Goal: Task Accomplishment & Management: Use online tool/utility

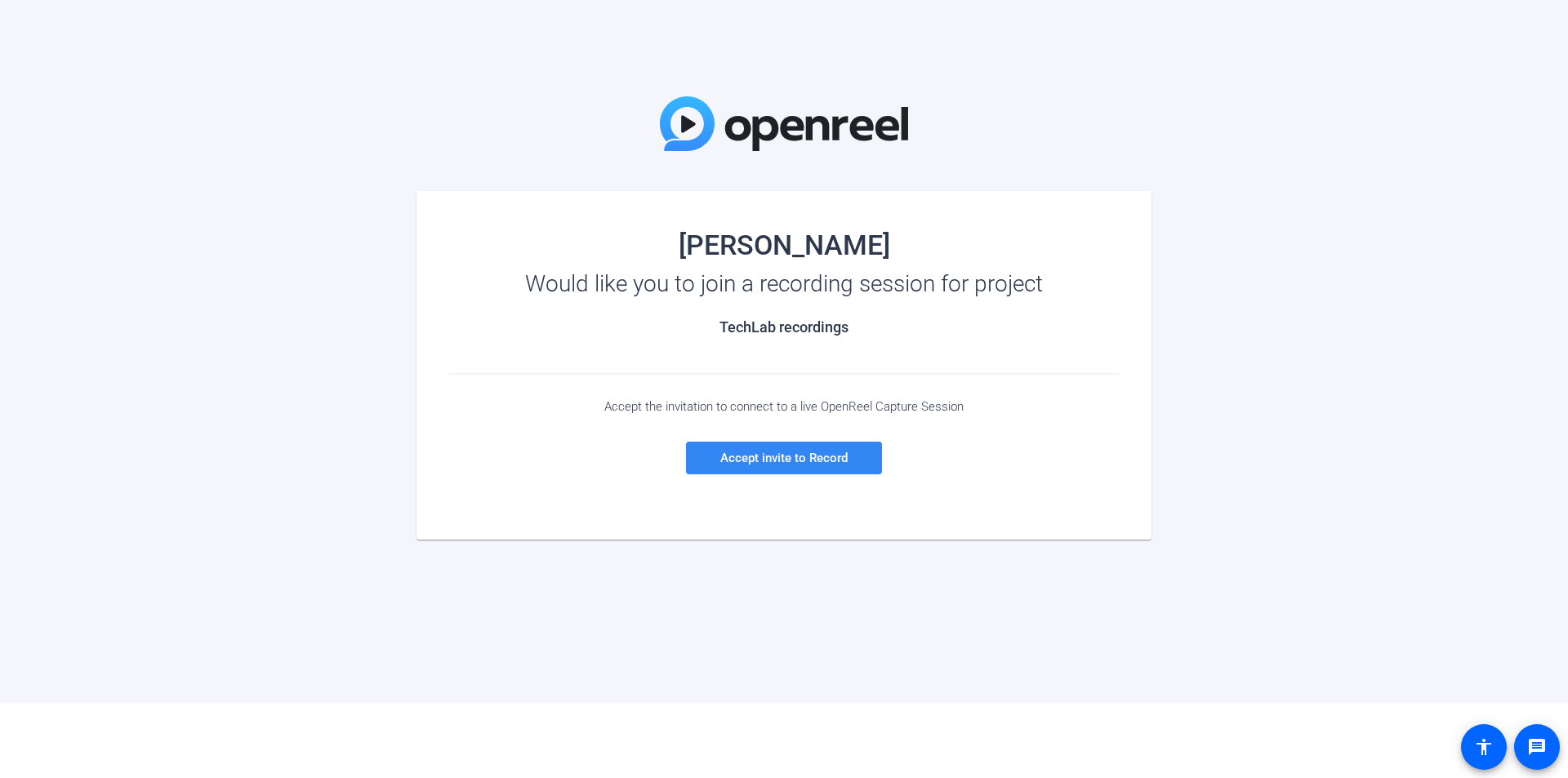
click at [814, 464] on span "Accept invite to Record" at bounding box center [784, 458] width 128 height 15
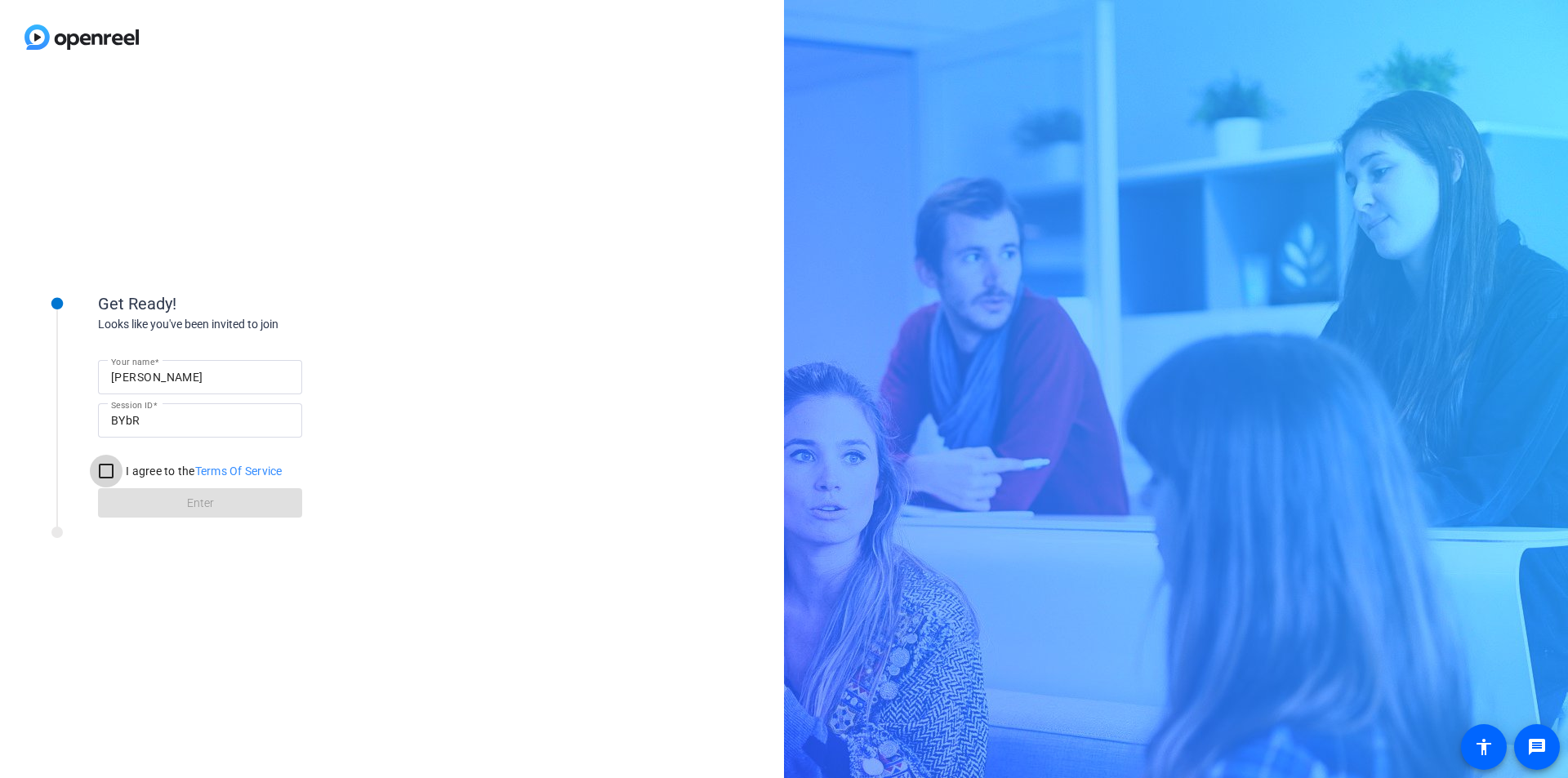
click at [106, 474] on input "I agree to the Terms Of Service" at bounding box center [106, 471] width 33 height 33
checkbox input "true"
click at [135, 495] on span at bounding box center [200, 502] width 204 height 39
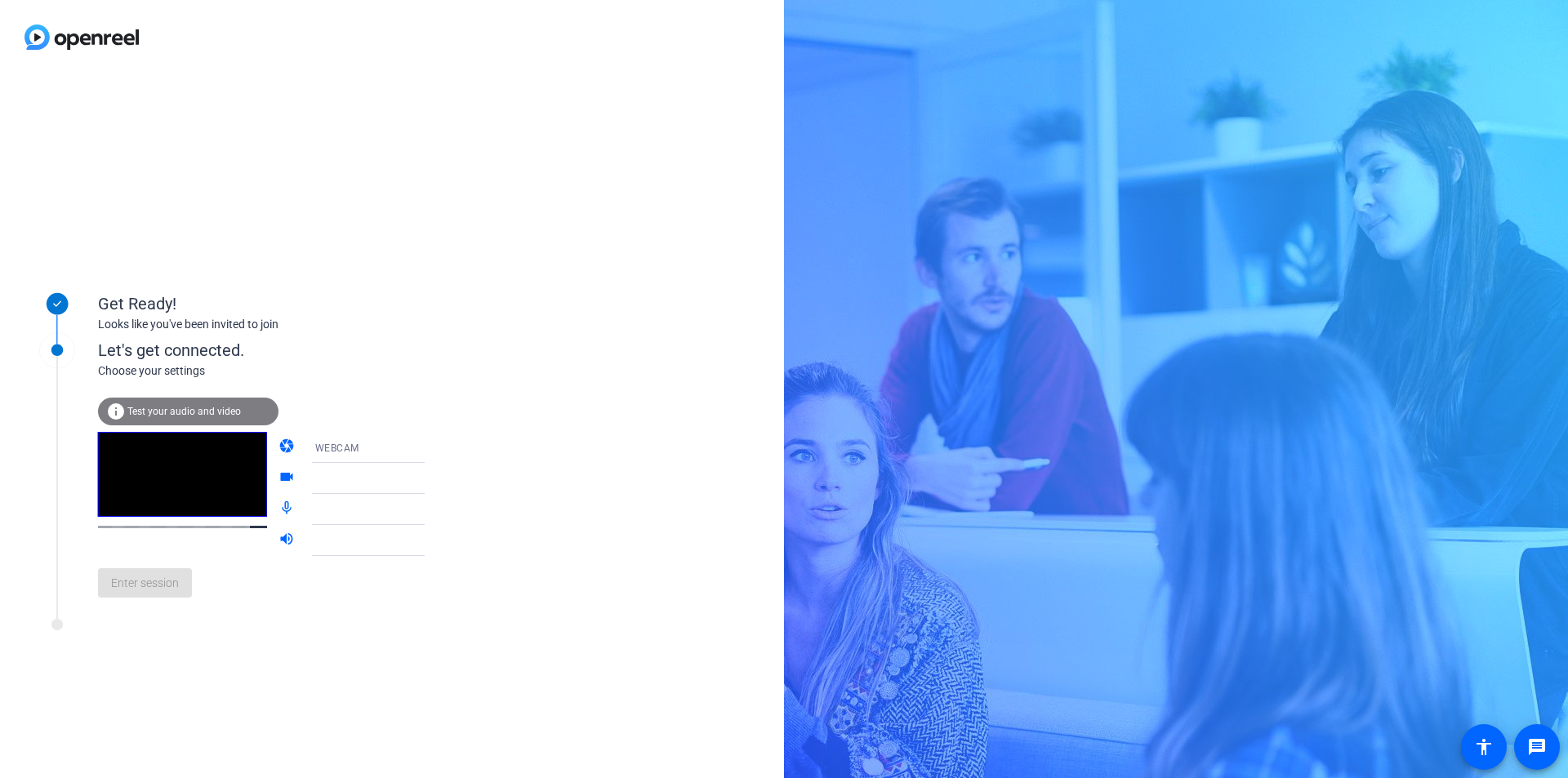
click at [224, 414] on span "Test your audio and video" at bounding box center [184, 411] width 114 height 11
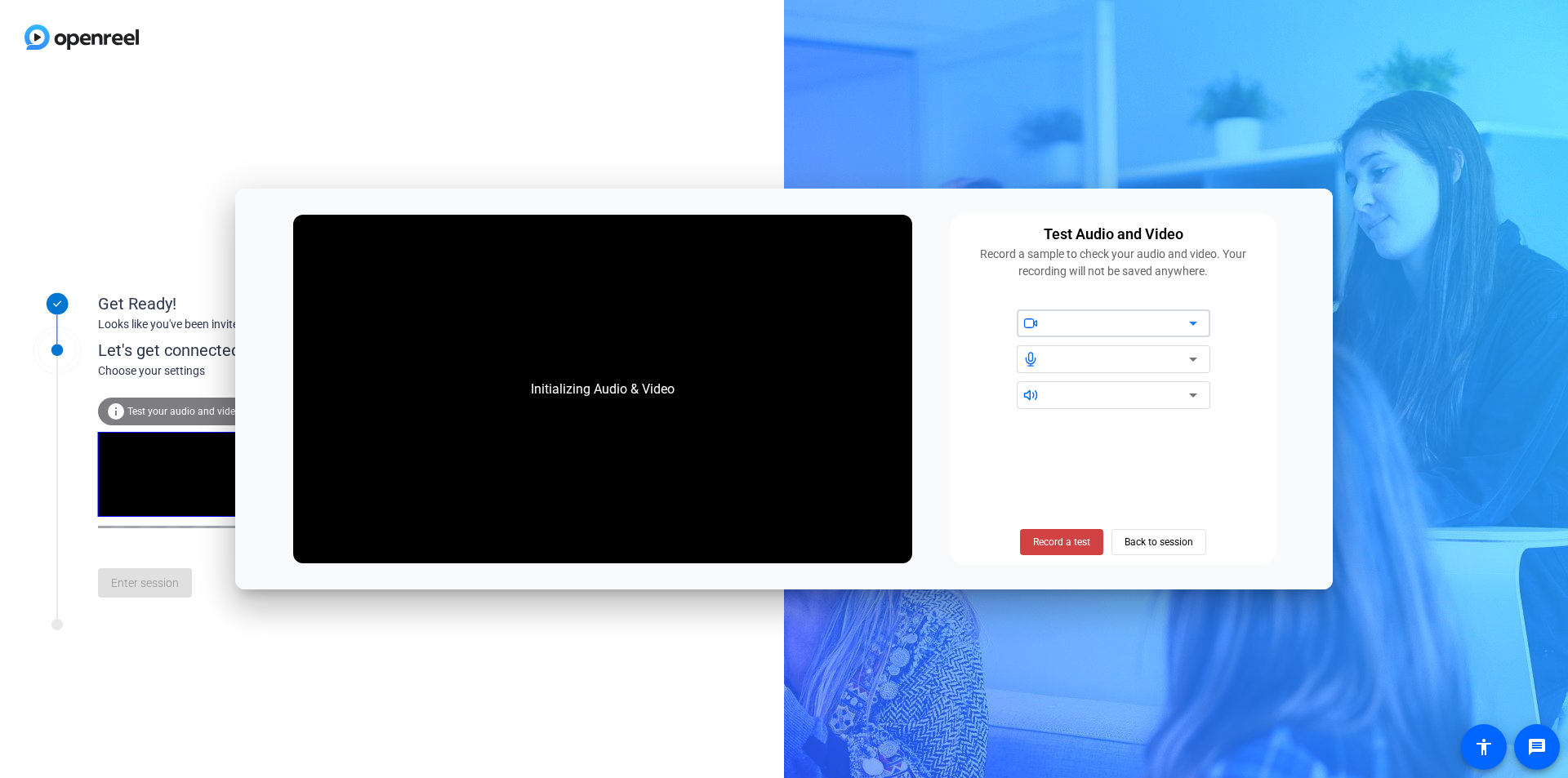
click at [1120, 331] on div at bounding box center [1120, 323] width 139 height 20
click at [1190, 325] on icon at bounding box center [1193, 323] width 20 height 20
click at [1196, 325] on icon at bounding box center [1193, 323] width 20 height 20
click at [1154, 540] on span "Back to session" at bounding box center [1159, 542] width 69 height 31
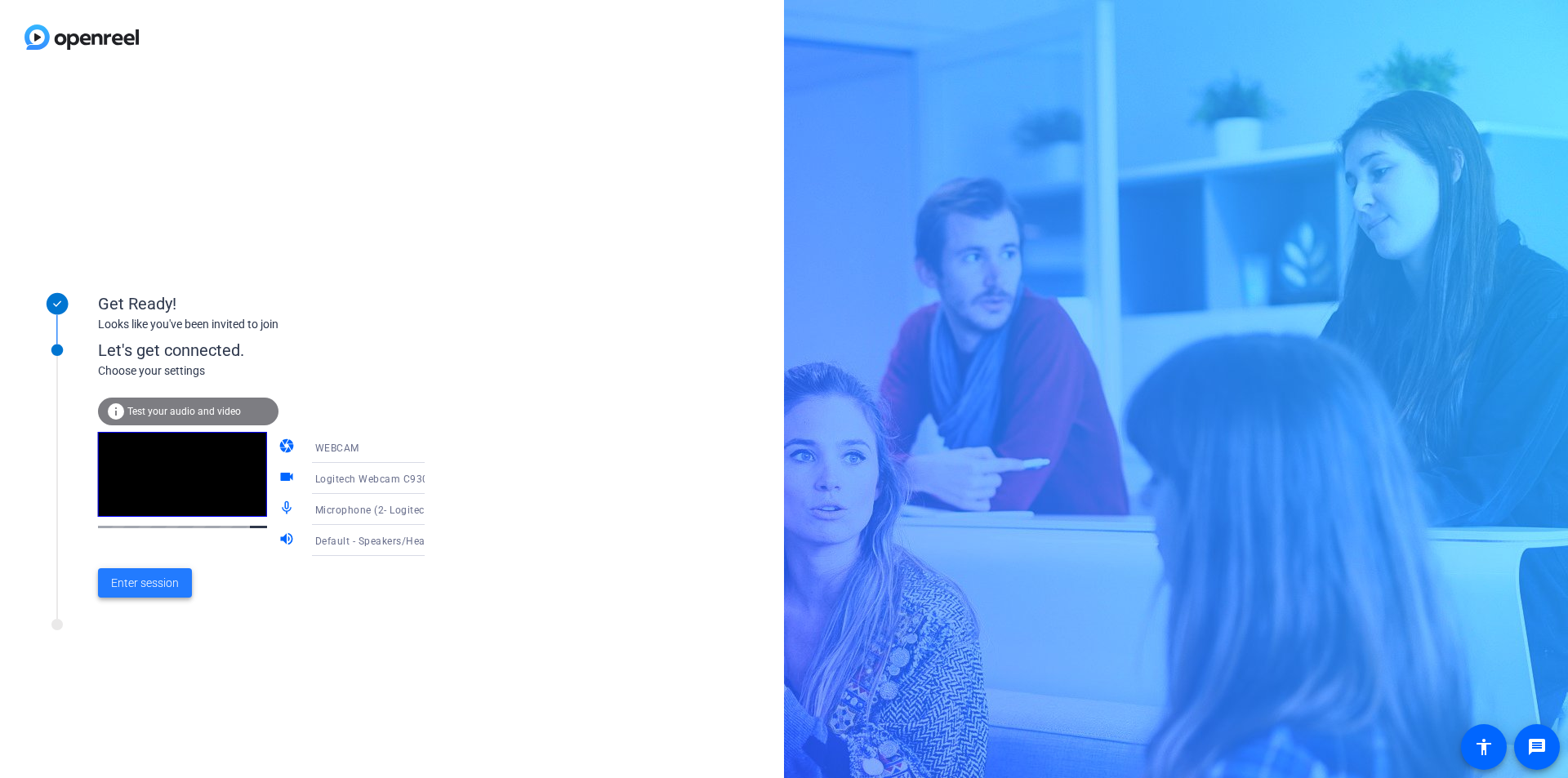
click at [156, 585] on span "Enter session" at bounding box center [145, 583] width 68 height 17
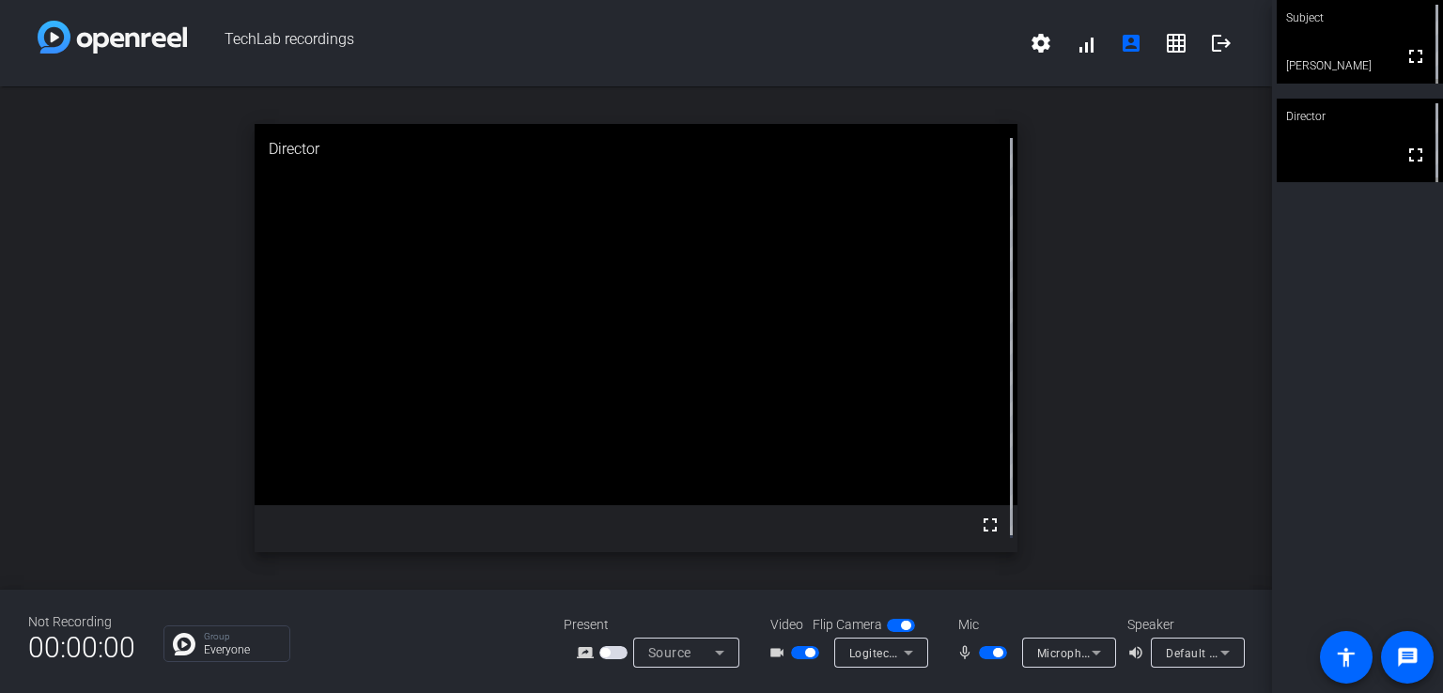
click at [913, 646] on span "Logitech Webcam C930e (046d:0843)" at bounding box center [953, 653] width 209 height 15
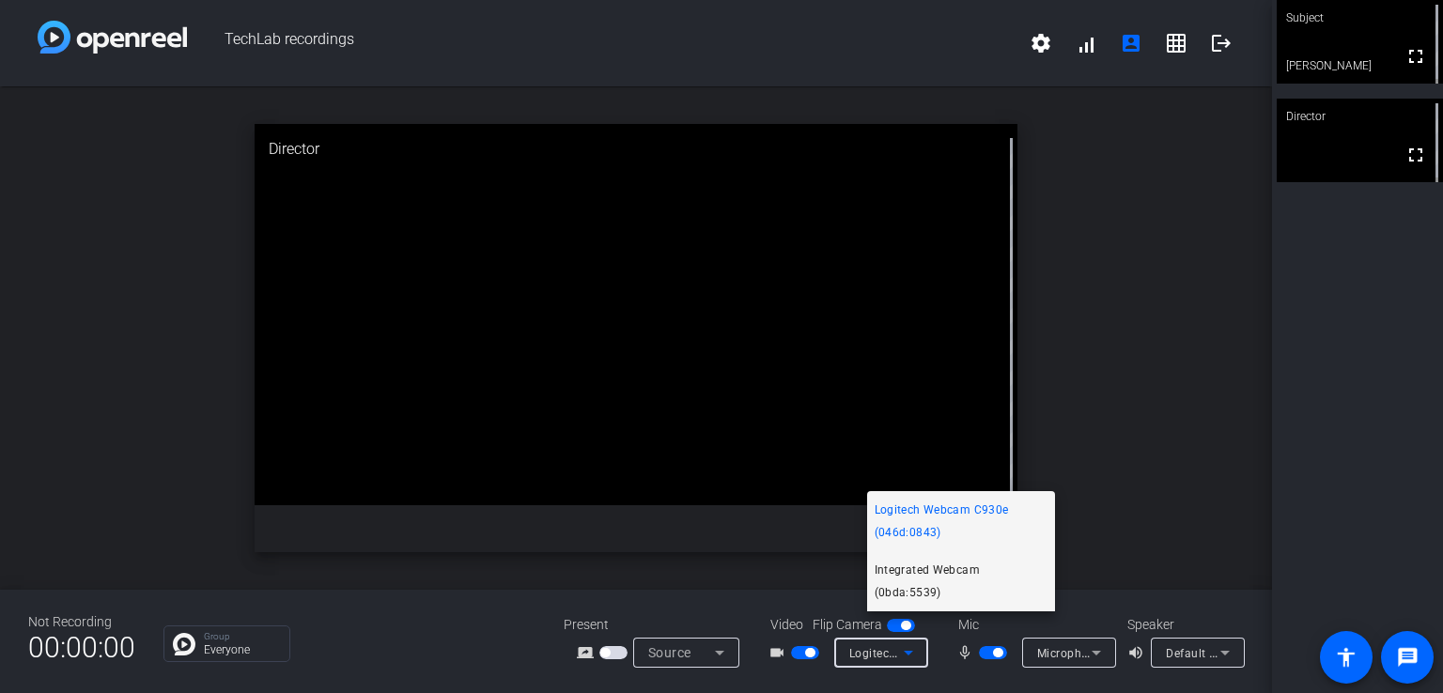
click at [907, 602] on span "Integrated Webcam (0bda:5539)" at bounding box center [961, 581] width 173 height 45
